Goal: Connect with others: Connect with others

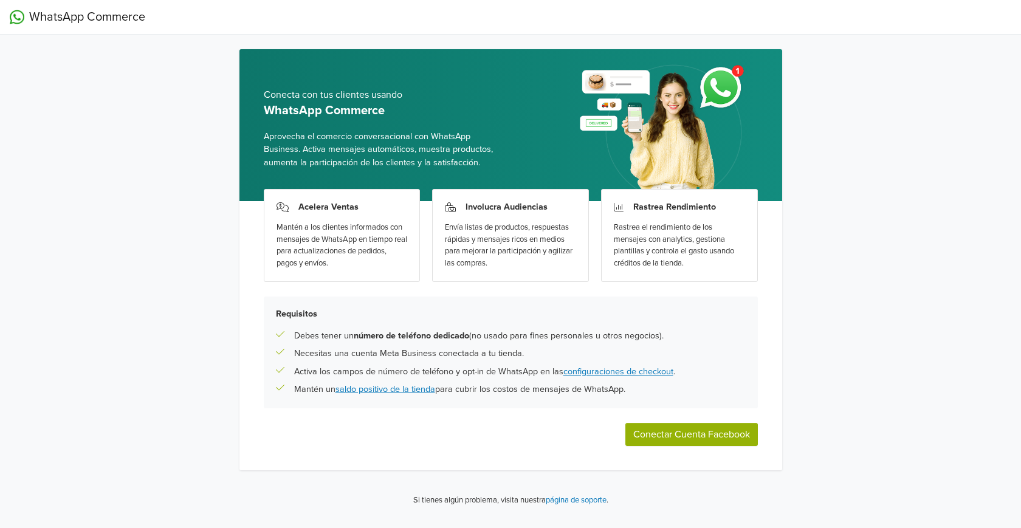
click at [715, 433] on button "Conectar Cuenta Facebook" at bounding box center [691, 434] width 133 height 23
click at [920, 225] on div "WhatsApp Commerce Conecta con tus clientes usando WhatsApp Commerce Aprovecha e…" at bounding box center [510, 258] width 1021 height 517
click at [716, 436] on button "Conectar Cuenta Facebook" at bounding box center [691, 434] width 133 height 23
click at [701, 425] on button "Conectar Cuenta Facebook" at bounding box center [691, 434] width 133 height 23
click at [513, 388] on p "Mantén un saldo positivo de la tienda para cubrir los costos de mensajes de Wha…" at bounding box center [459, 389] width 331 height 13
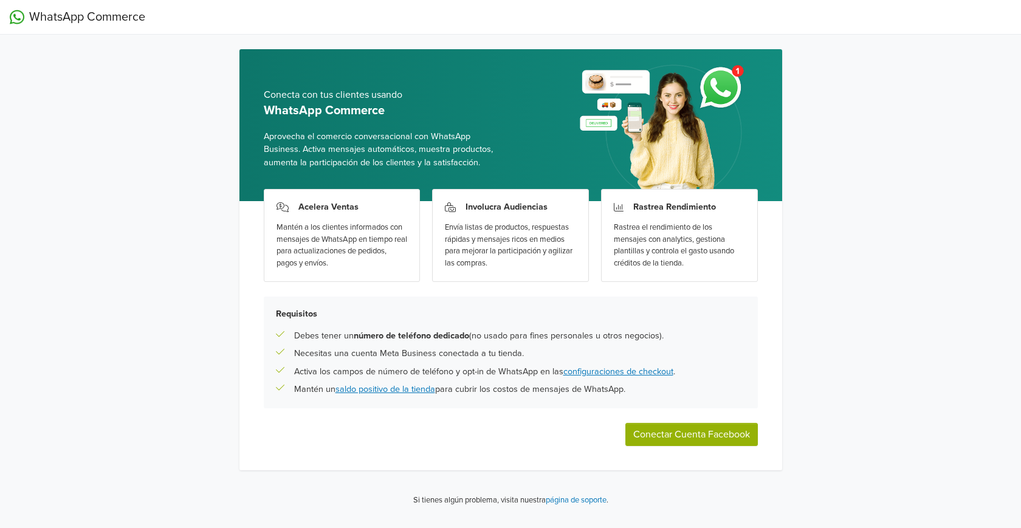
click at [673, 435] on button "Conectar Cuenta Facebook" at bounding box center [691, 434] width 133 height 23
click at [103, 201] on div "WhatsApp Commerce Conecta con tus clientes usando WhatsApp Commerce Aprovecha e…" at bounding box center [510, 258] width 1021 height 517
